Goal: Check status

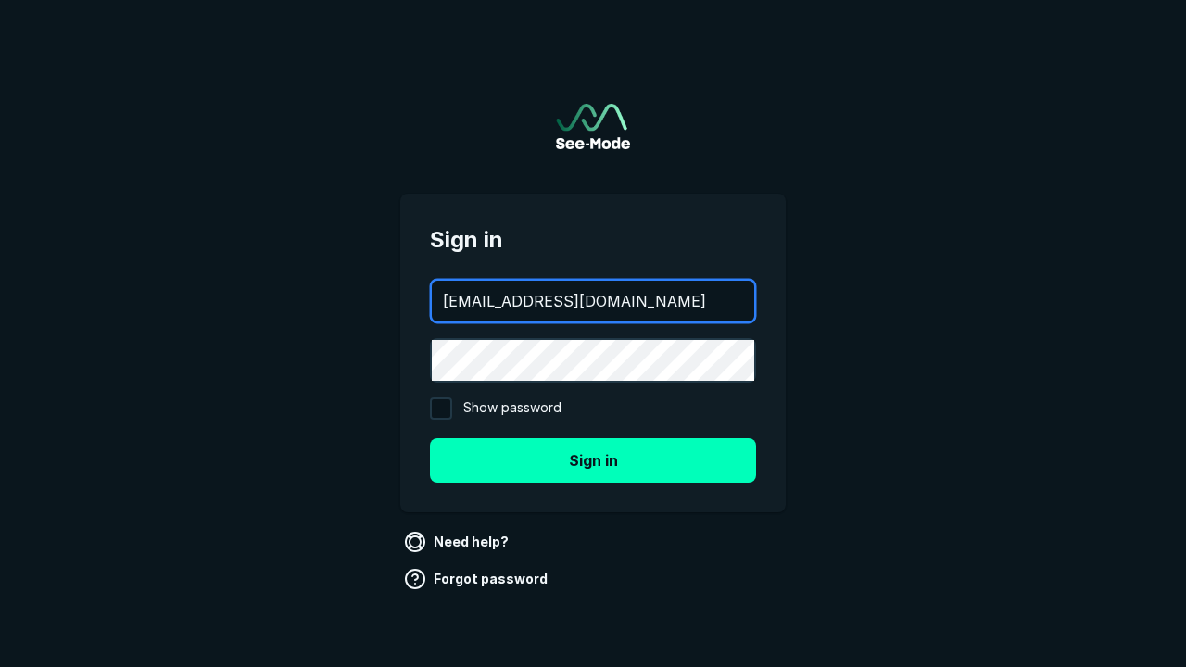
type input "[EMAIL_ADDRESS][DOMAIN_NAME]"
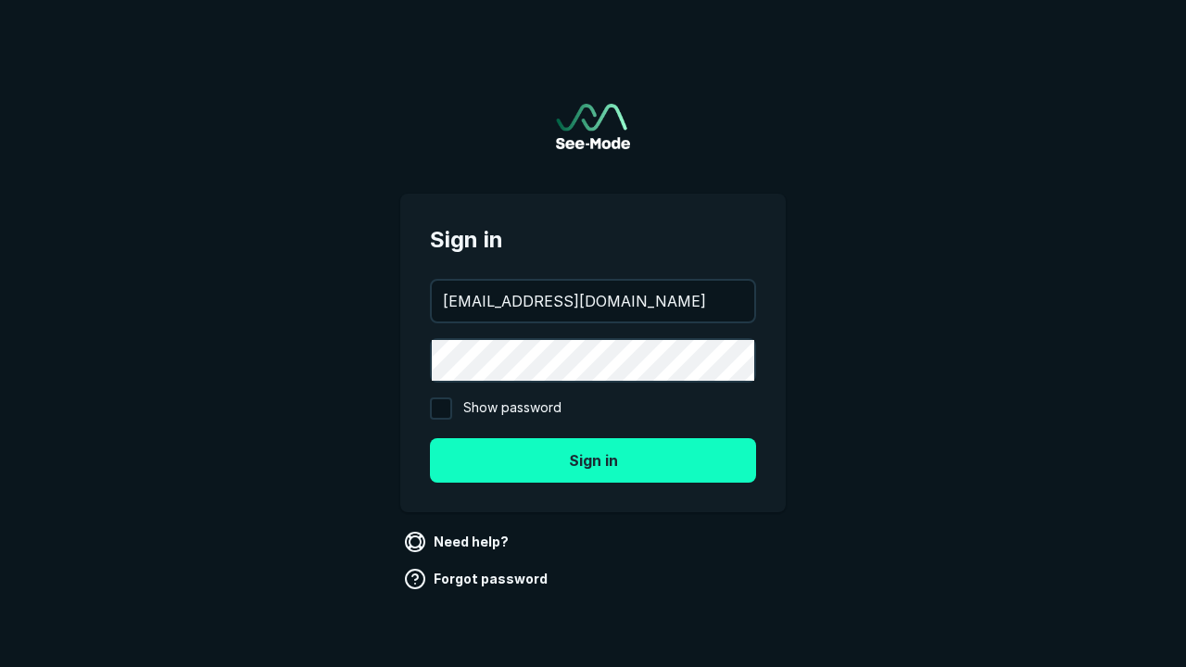
click at [593, 460] on button "Sign in" at bounding box center [593, 460] width 326 height 44
